Goal: Information Seeking & Learning: Understand process/instructions

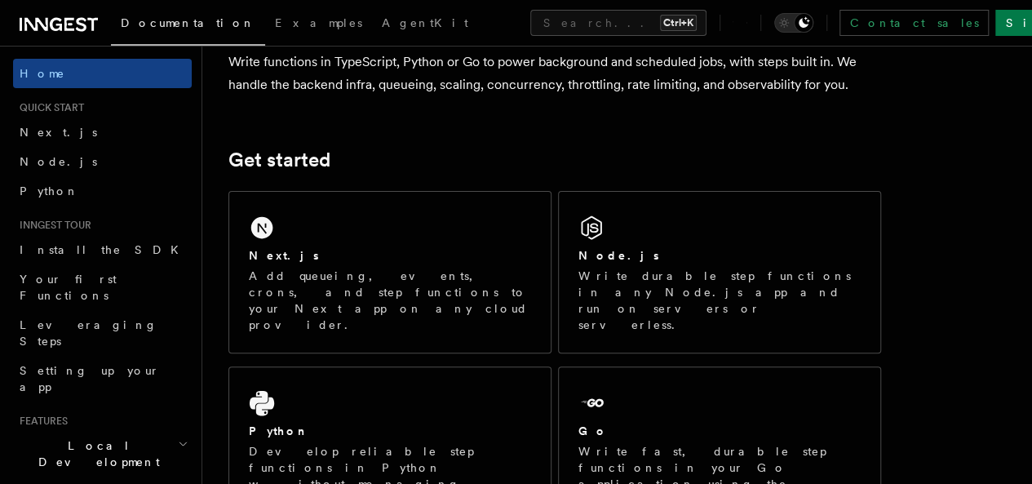
scroll to position [139, 0]
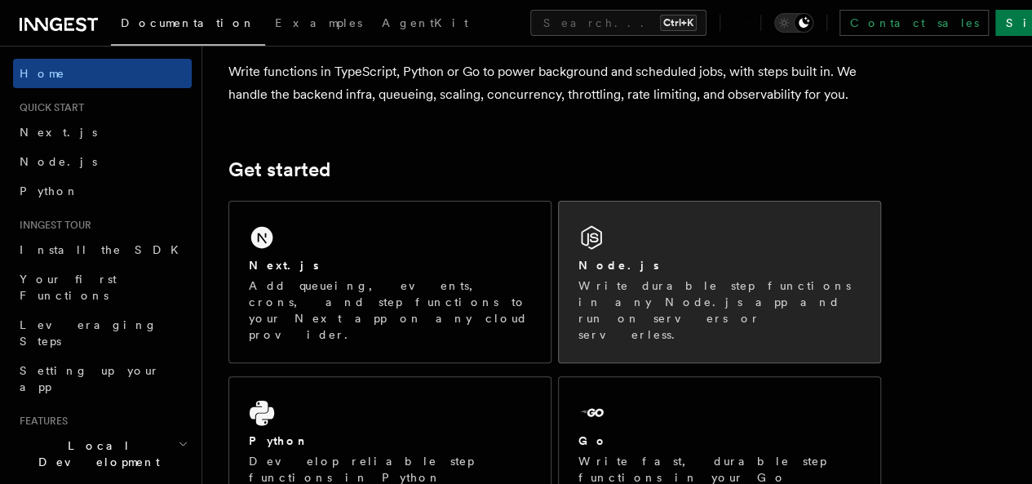
click at [652, 251] on div "Node.js Write durable step functions in any Node.js app and run on servers or s…" at bounding box center [719, 281] width 321 height 161
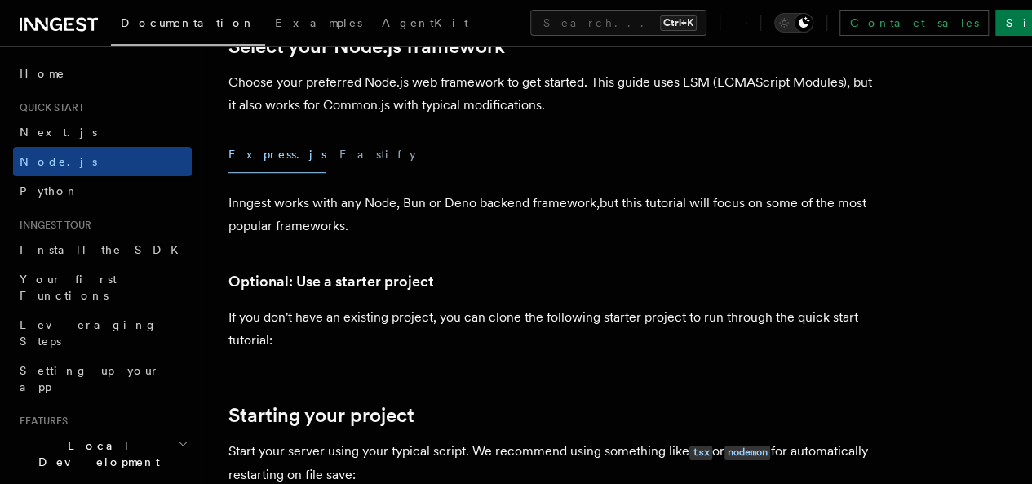
scroll to position [442, 0]
click at [339, 172] on button "Fastify" at bounding box center [377, 153] width 77 height 37
click at [250, 172] on button "Express.js" at bounding box center [277, 153] width 98 height 37
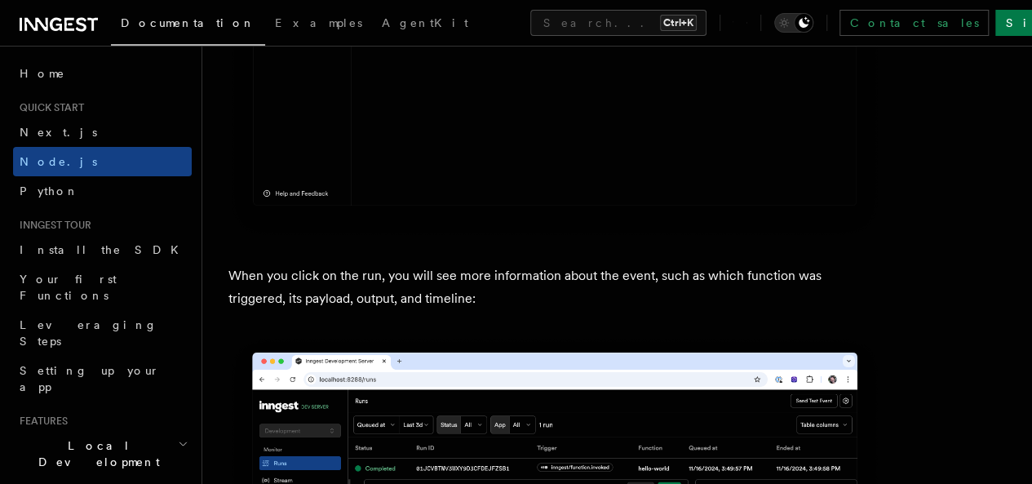
scroll to position [5889, 0]
